Goal: Task Accomplishment & Management: Manage account settings

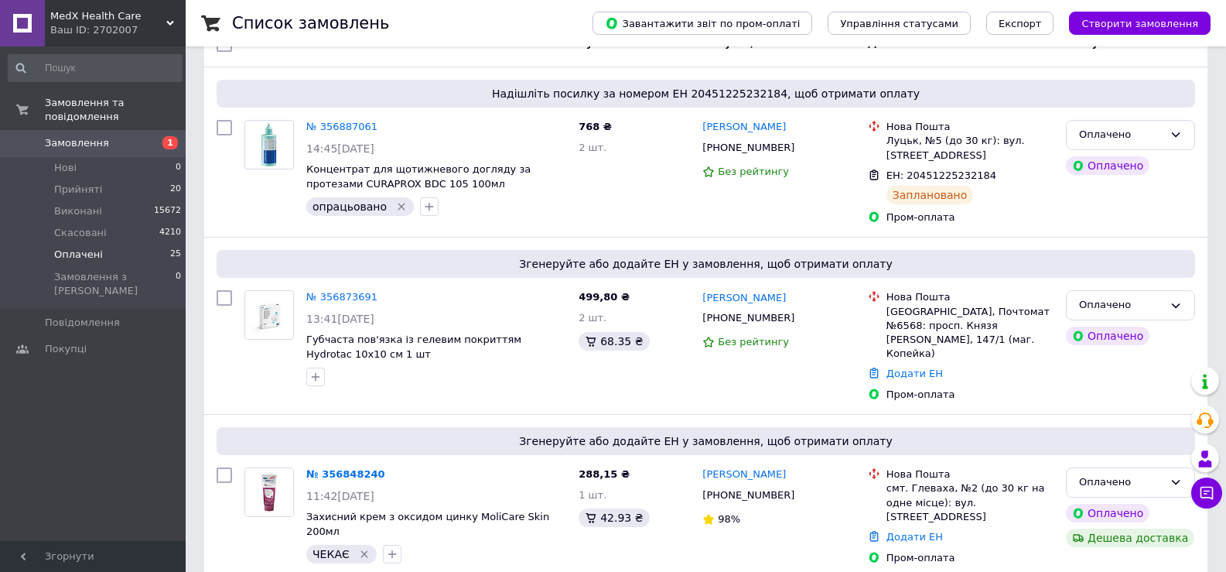
scroll to position [155, 0]
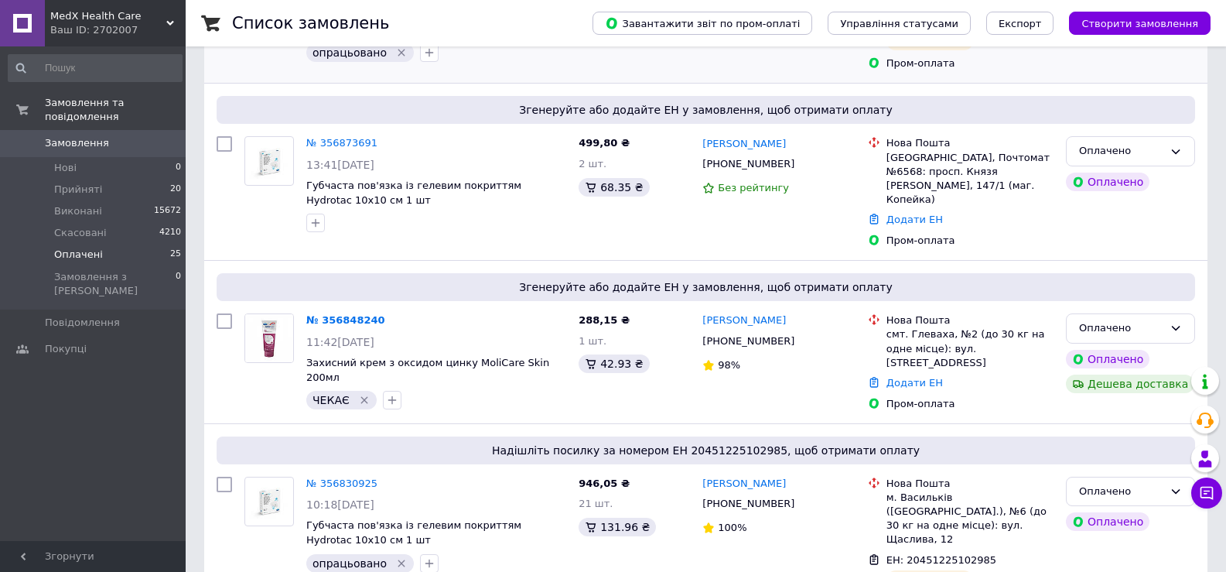
scroll to position [309, 0]
click at [107, 179] on li "Прийняті 20" at bounding box center [95, 190] width 190 height 22
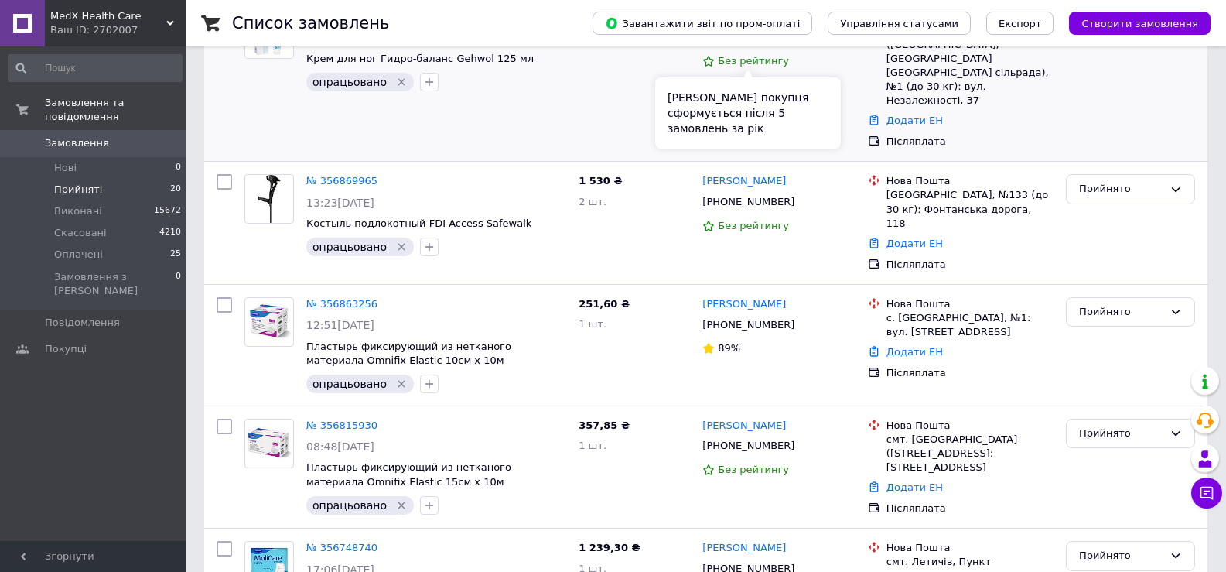
scroll to position [232, 0]
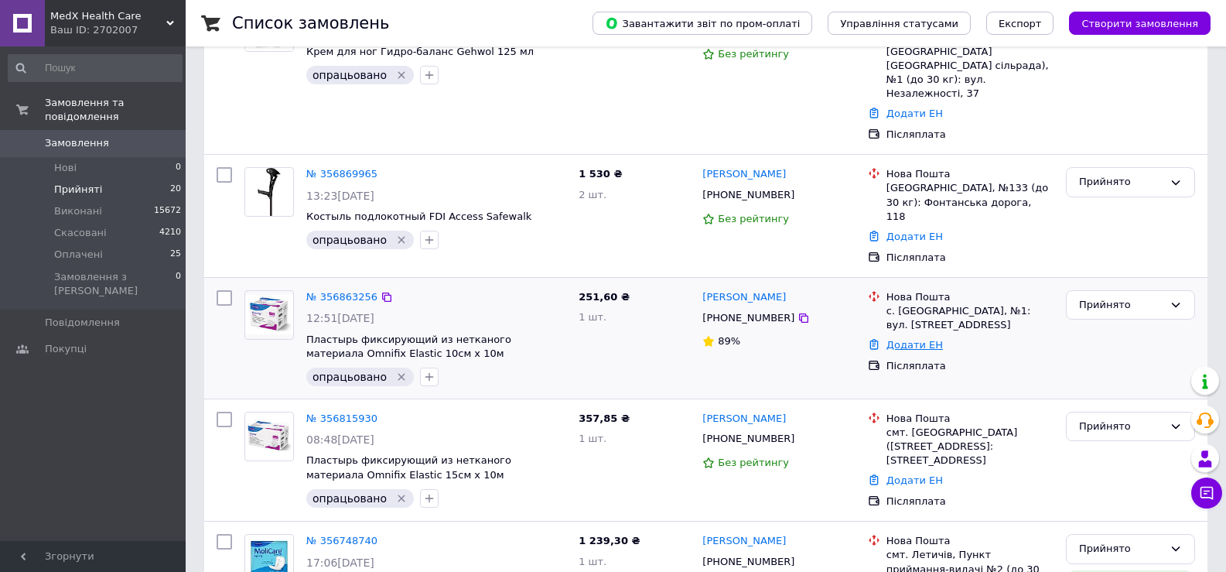
click at [911, 339] on link "Додати ЕН" at bounding box center [914, 345] width 56 height 12
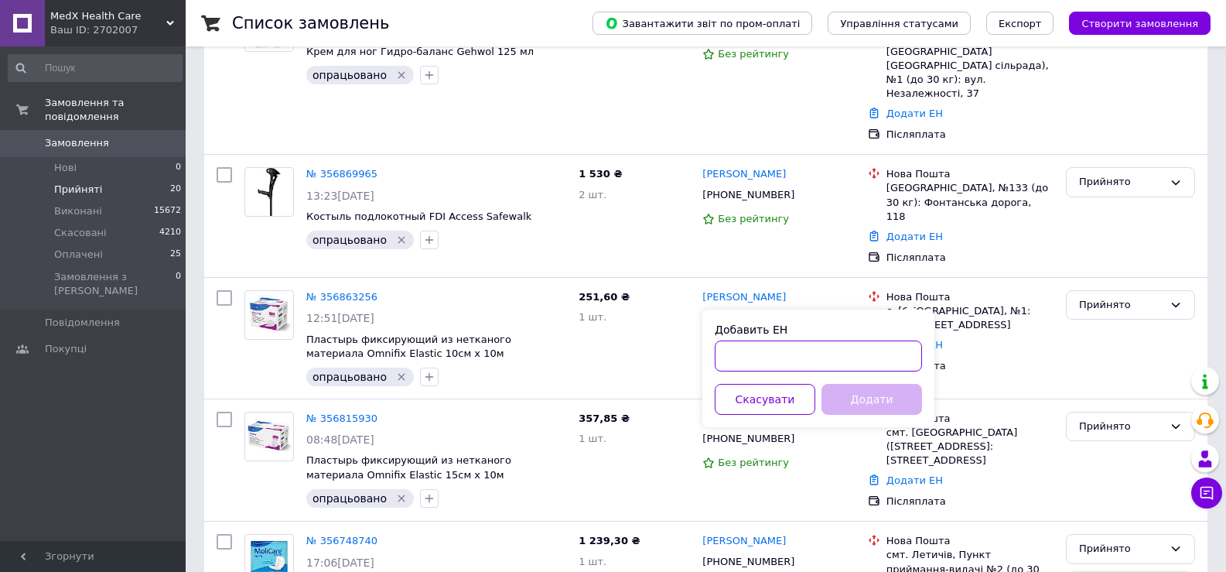
paste input "20451225262174"
type input "20451225262174"
click at [882, 400] on button "Додати" at bounding box center [871, 399] width 101 height 31
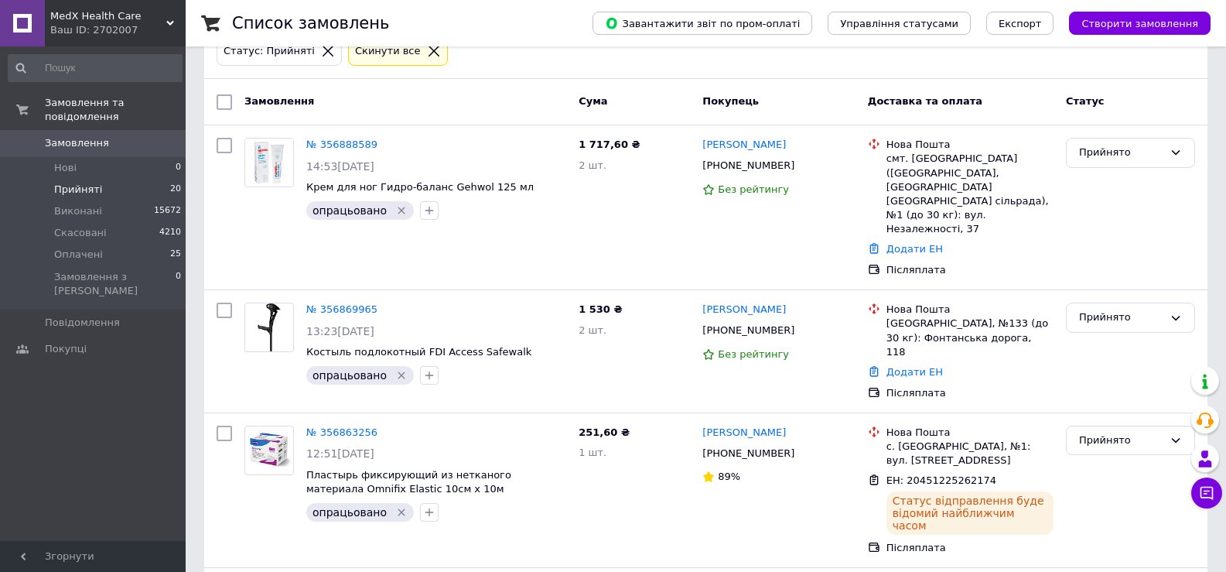
scroll to position [77, 0]
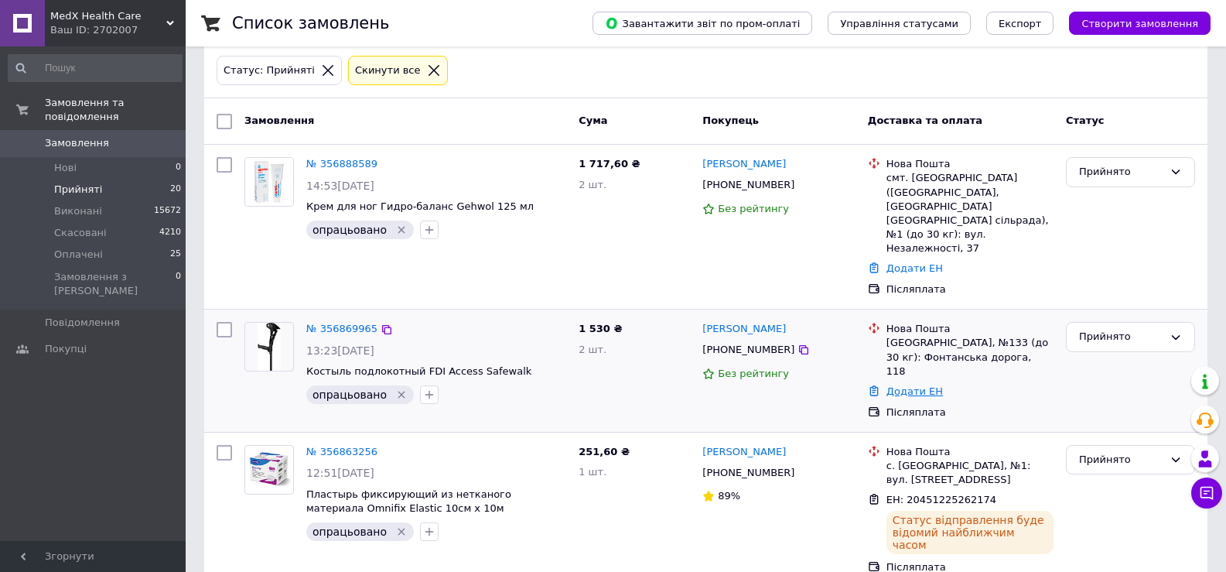
click at [902, 385] on link "Додати ЕН" at bounding box center [914, 391] width 56 height 12
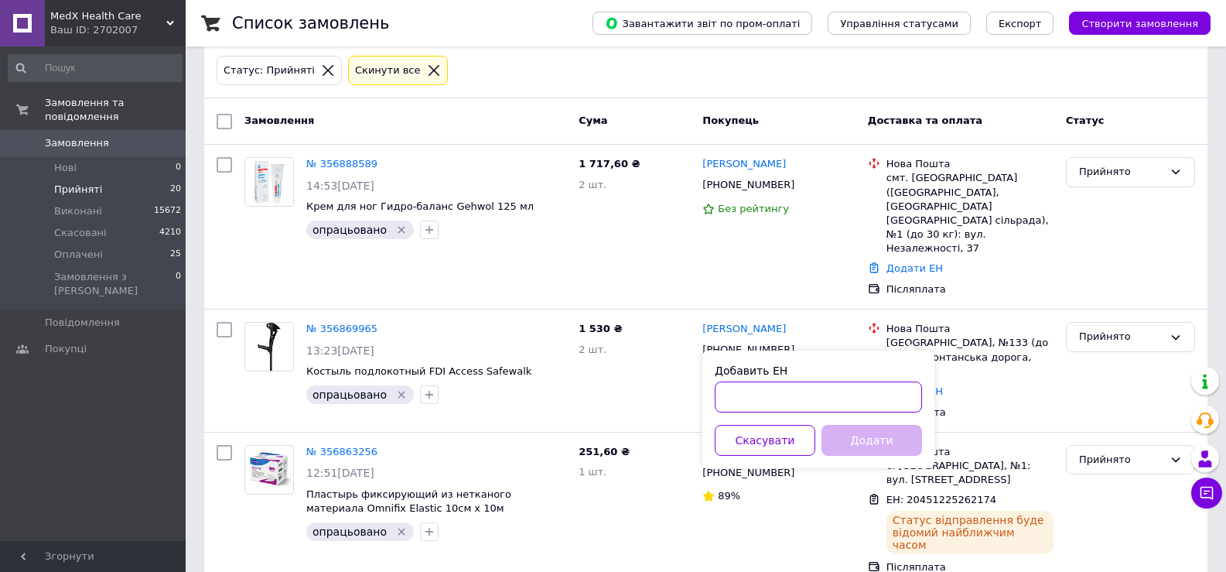
paste input "20451225259094"
type input "20451225259094"
click at [859, 450] on button "Додати" at bounding box center [871, 440] width 101 height 31
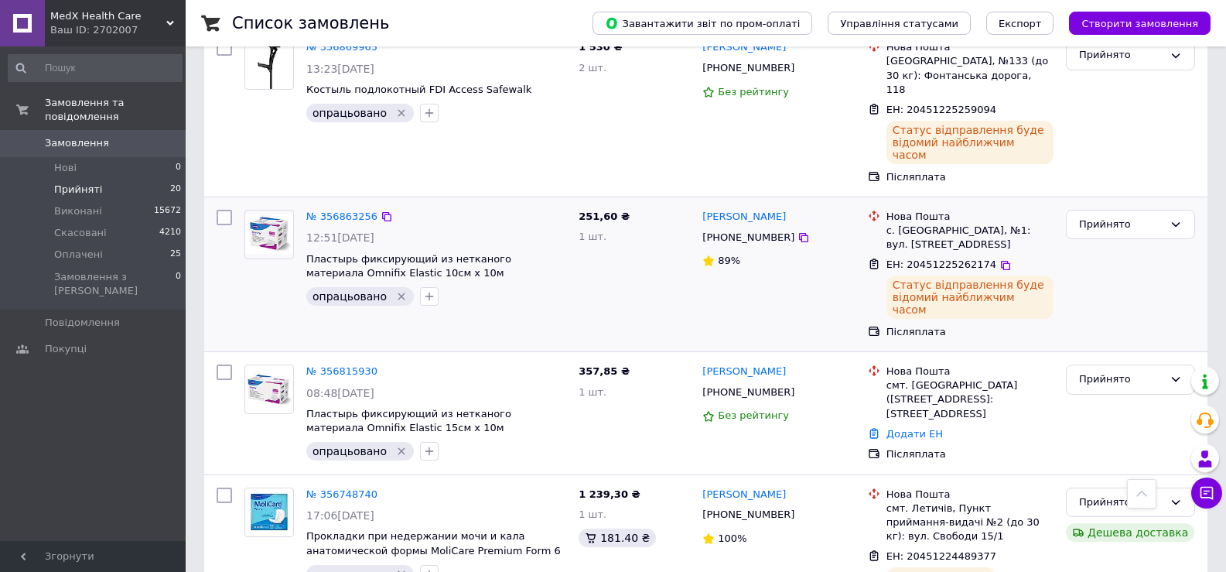
scroll to position [387, 0]
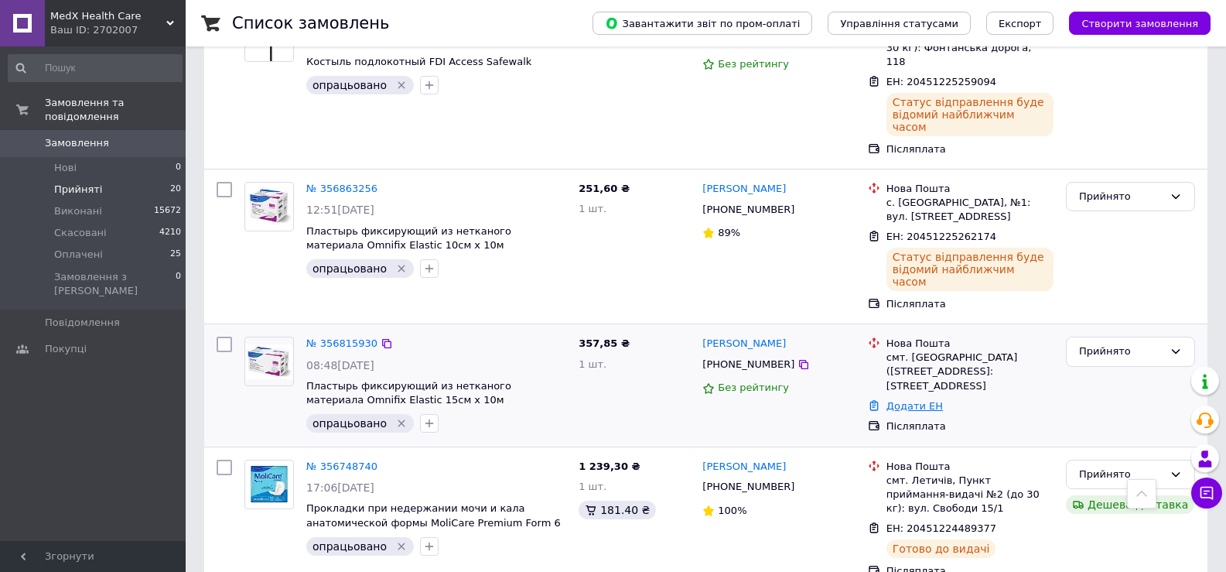
click at [913, 400] on link "Додати ЕН" at bounding box center [914, 406] width 56 height 12
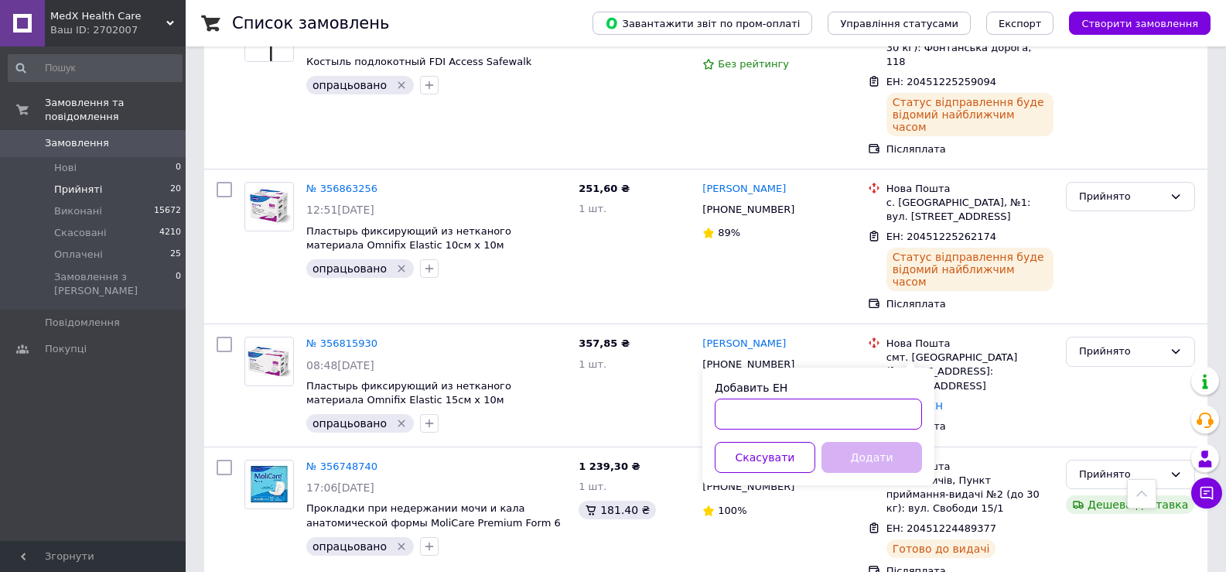
paste input "20451225194237"
type input "20451225194237"
click at [862, 464] on button "Додати" at bounding box center [871, 457] width 101 height 31
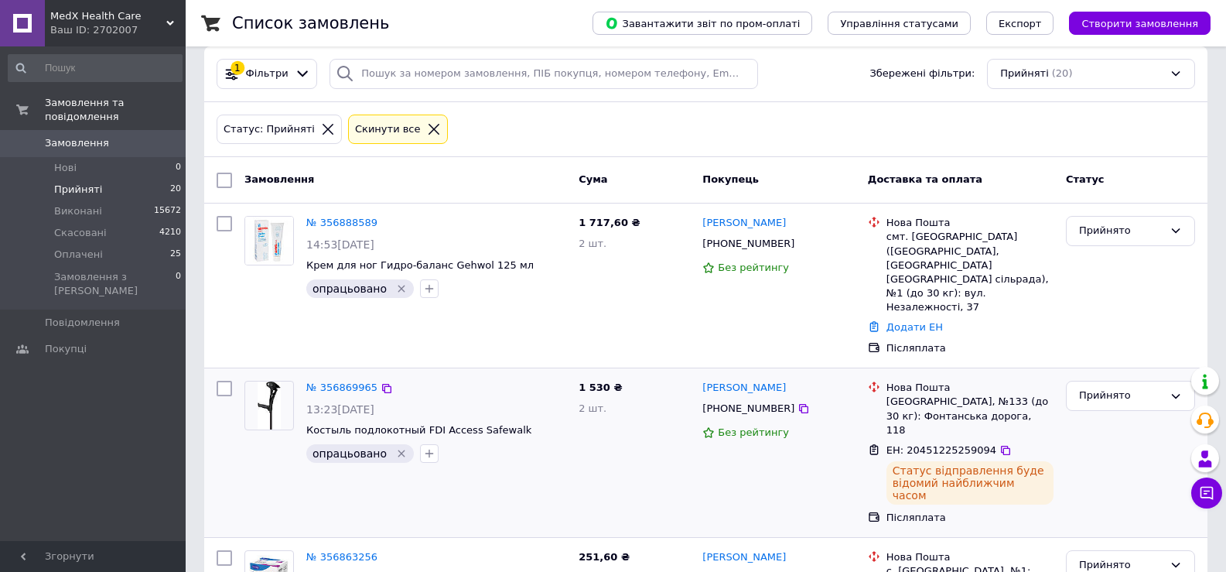
scroll to position [0, 0]
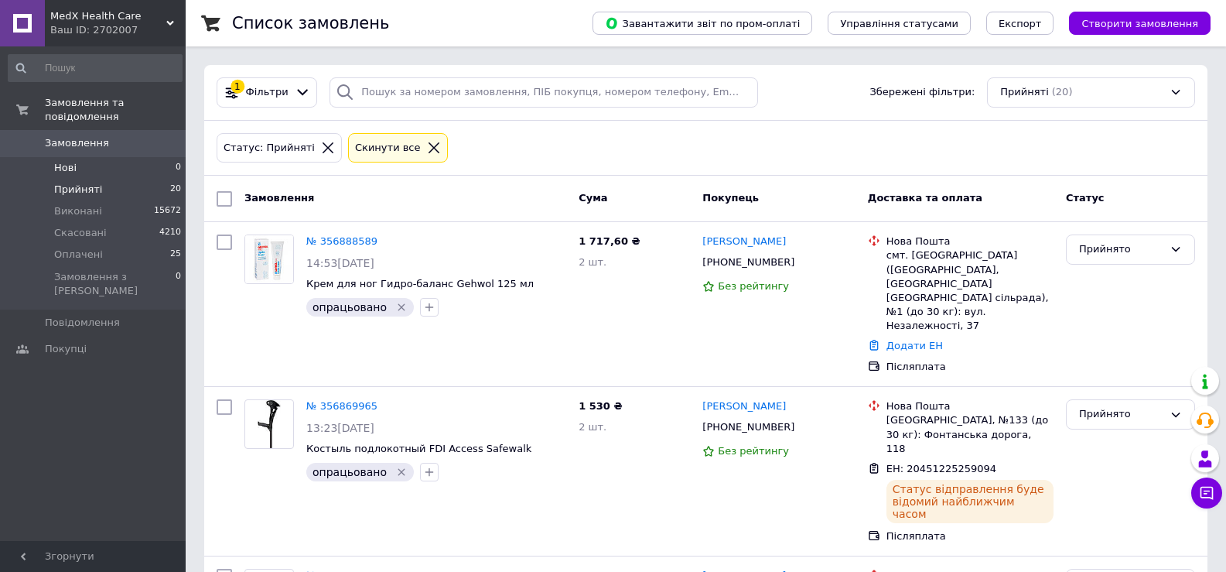
click at [81, 157] on li "Нові 0" at bounding box center [95, 168] width 190 height 22
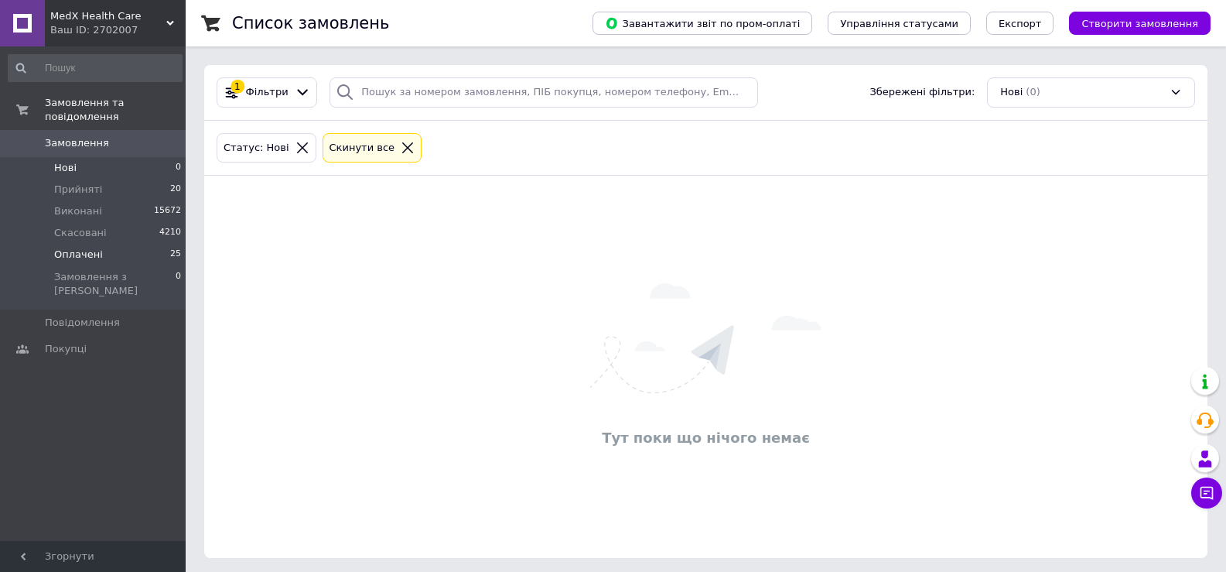
click at [121, 244] on li "Оплачені 25" at bounding box center [95, 255] width 190 height 22
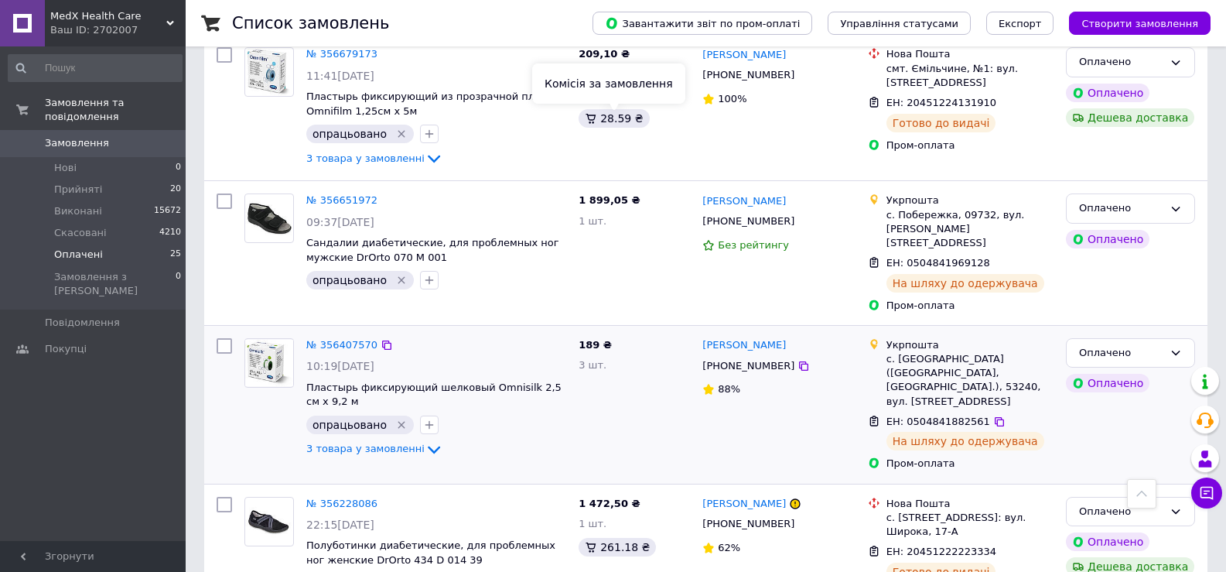
scroll to position [1083, 0]
